Goal: Transaction & Acquisition: Purchase product/service

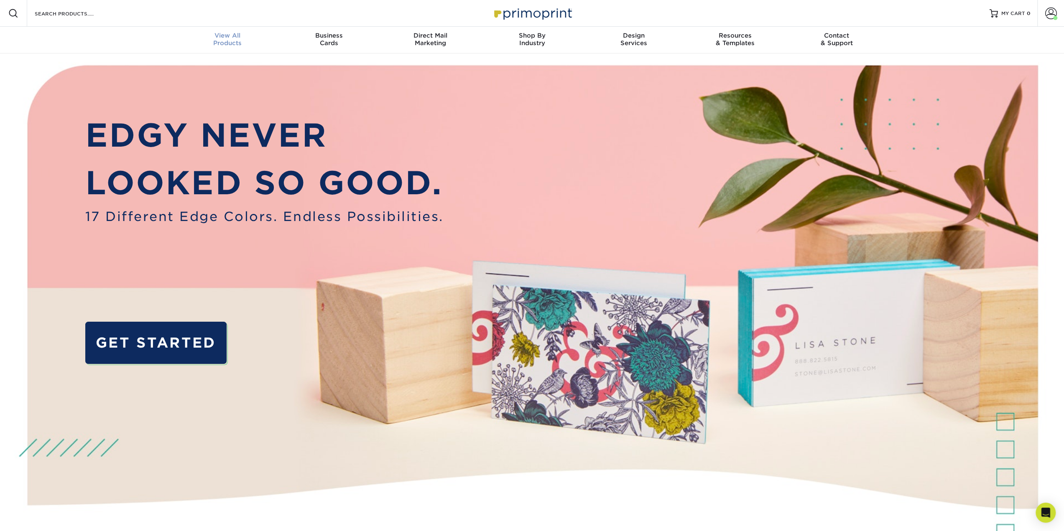
click at [233, 42] on div "View All Products" at bounding box center [228, 39] width 102 height 15
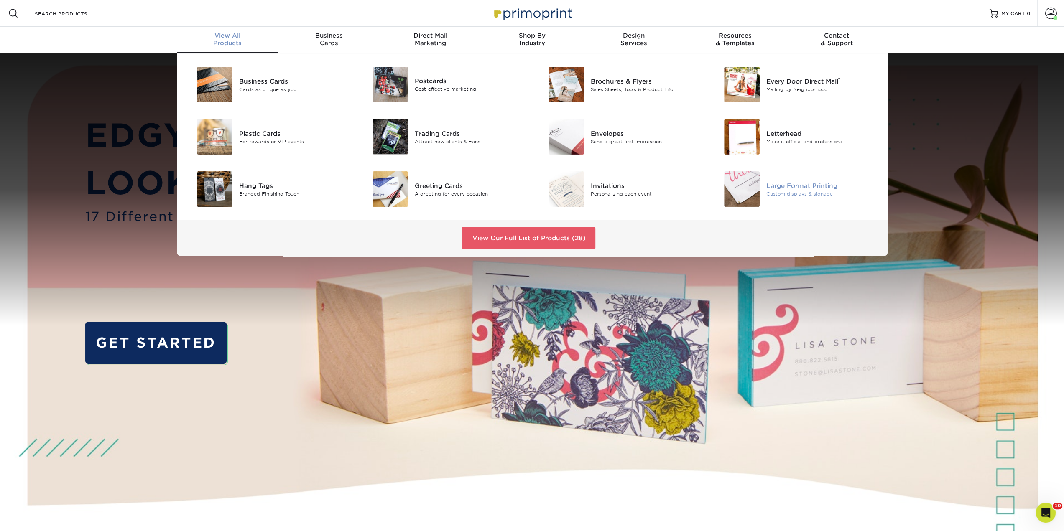
click at [749, 188] on img at bounding box center [742, 189] width 36 height 36
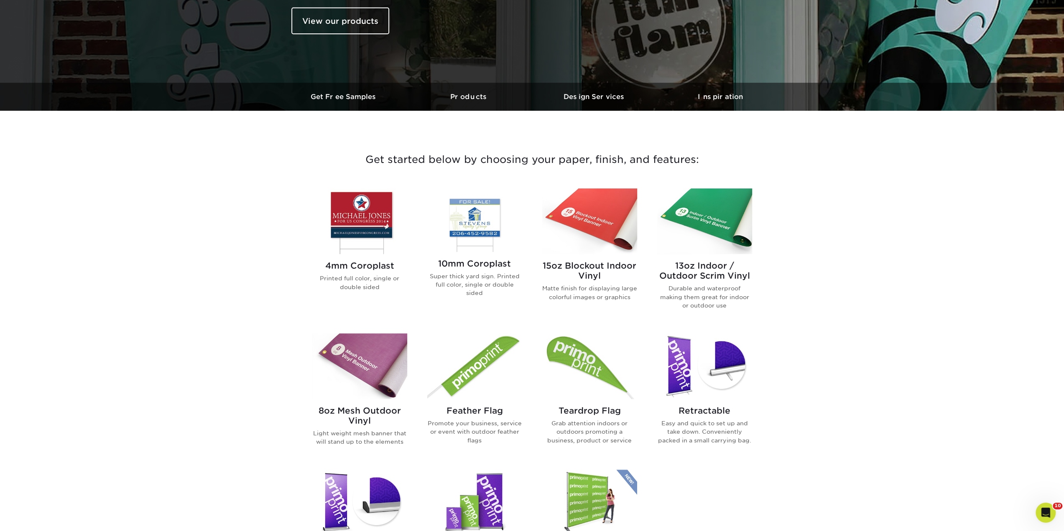
scroll to position [167, 0]
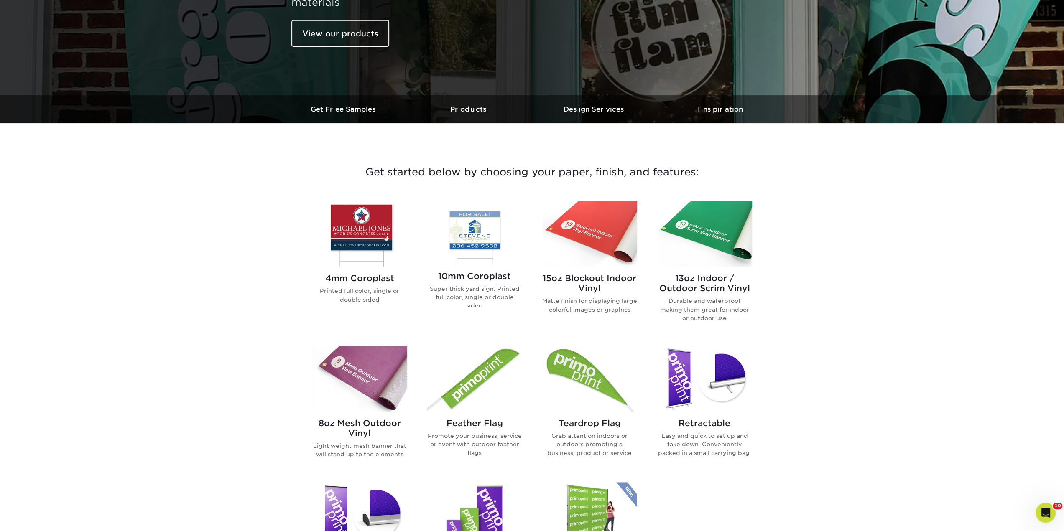
click at [696, 251] on img at bounding box center [704, 234] width 95 height 66
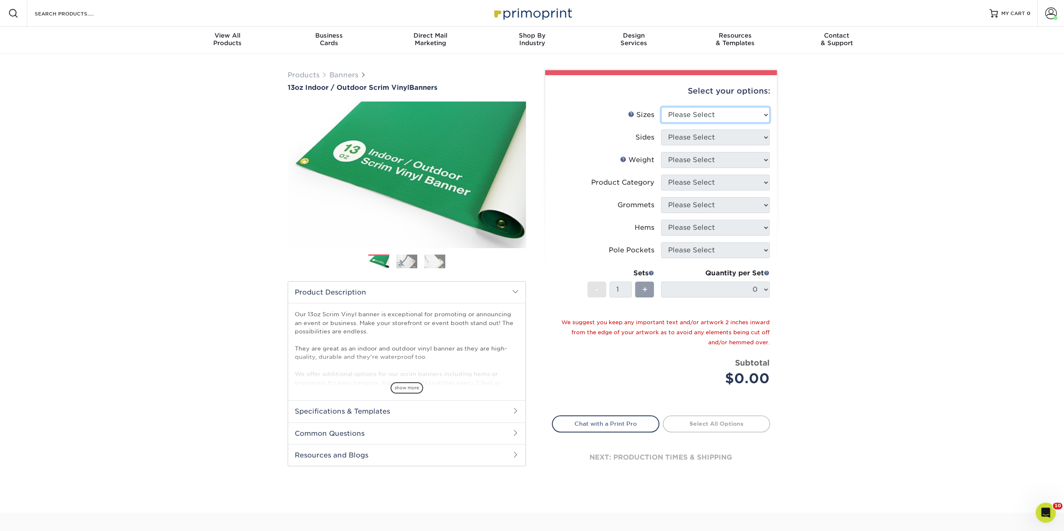
click at [696, 110] on select "Please Select 24" x 36" 24" x 48" 36" x 48" 36" x 60" 36" x 72" 36" x 96" 36" x…" at bounding box center [715, 115] width 109 height 16
select select "24.00x48.00"
click at [661, 107] on select "Please Select 24" x 36" 24" x 48" 36" x 48" 36" x 60" 36" x 72" 36" x 96" 36" x…" at bounding box center [715, 115] width 109 height 16
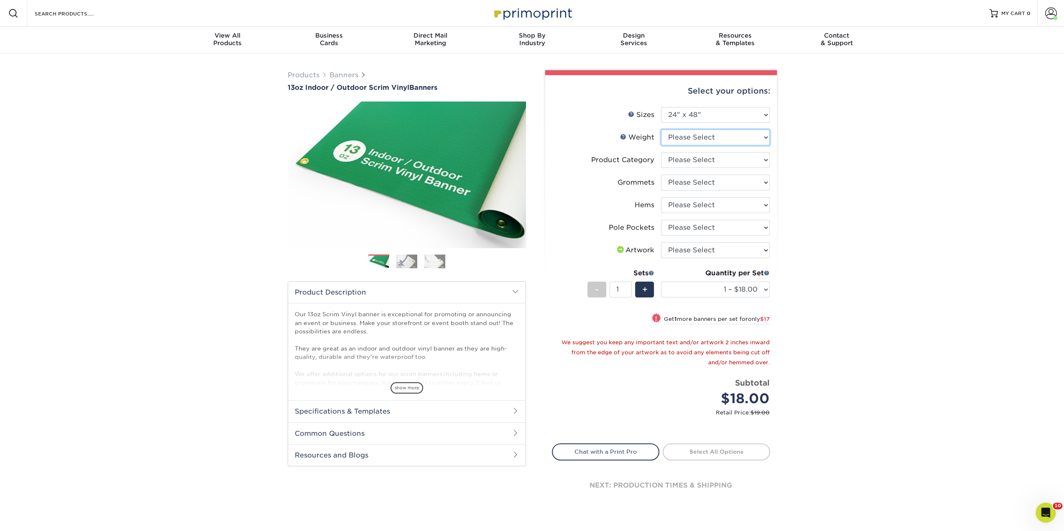
click at [692, 137] on select "Please Select 13OZ" at bounding box center [715, 138] width 109 height 16
select select "13OZ"
click at [661, 130] on select "Please Select 13OZ" at bounding box center [715, 138] width 109 height 16
